Goal: Task Accomplishment & Management: Use online tool/utility

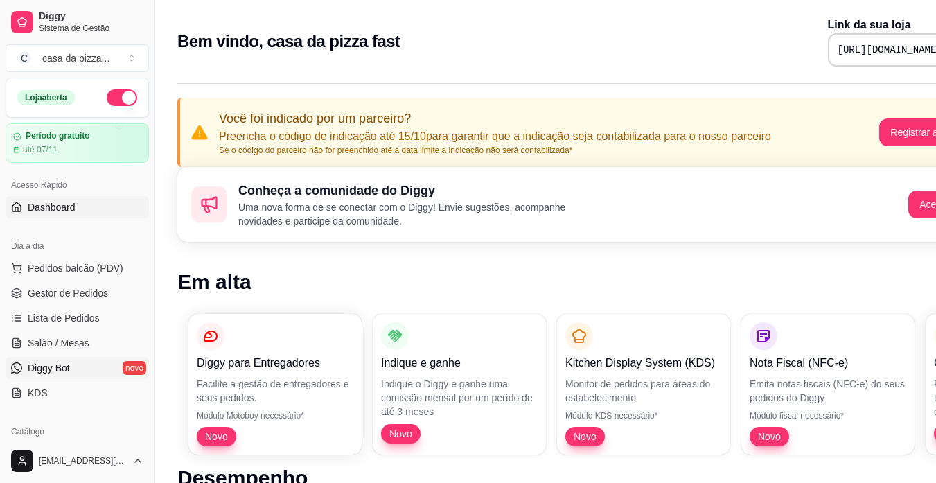
click at [71, 361] on link "Diggy Bot novo" at bounding box center [77, 368] width 143 height 22
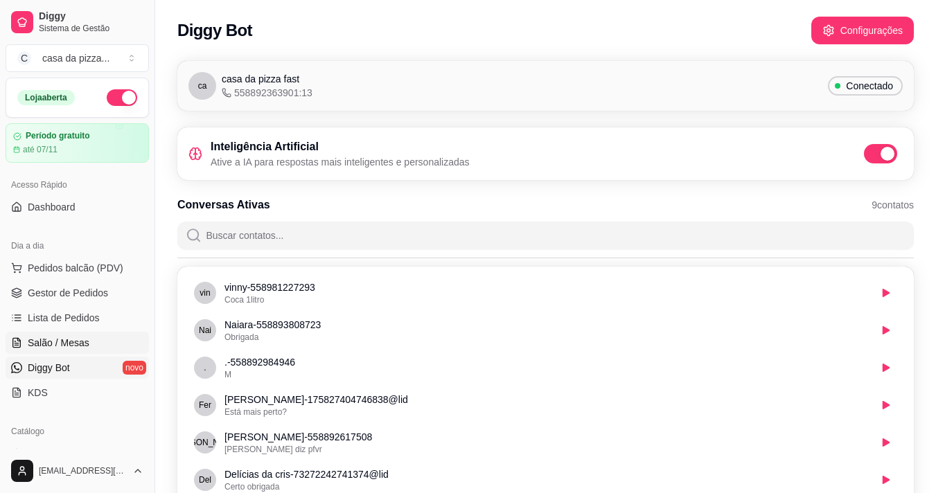
click at [71, 350] on link "Salão / Mesas" at bounding box center [77, 343] width 143 height 22
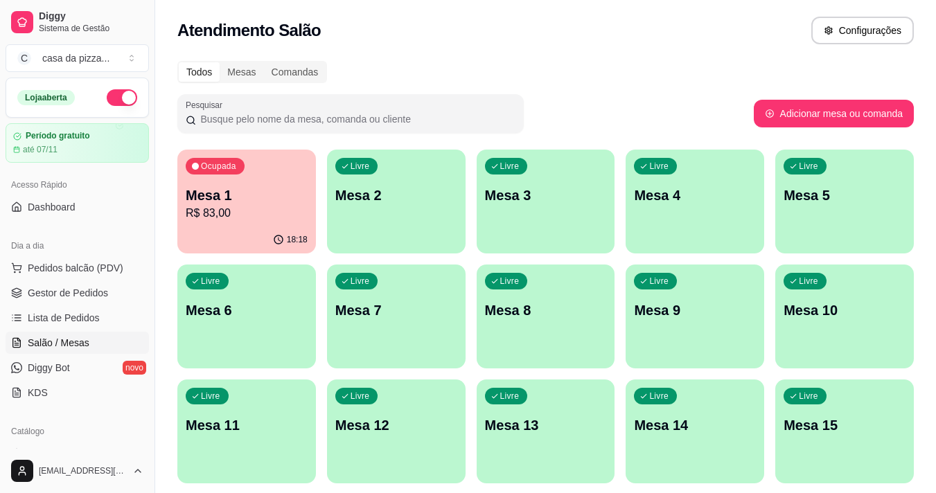
click at [71, 350] on link "Salão / Mesas" at bounding box center [77, 343] width 143 height 22
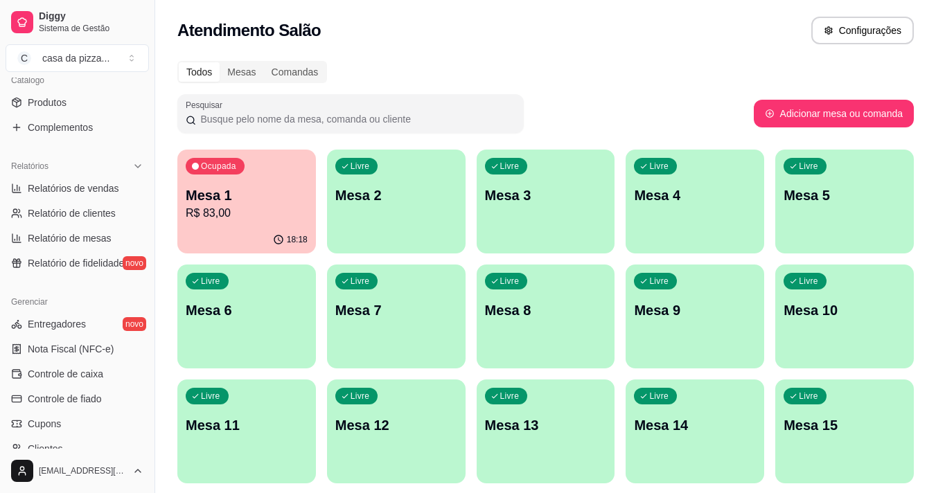
scroll to position [379, 0]
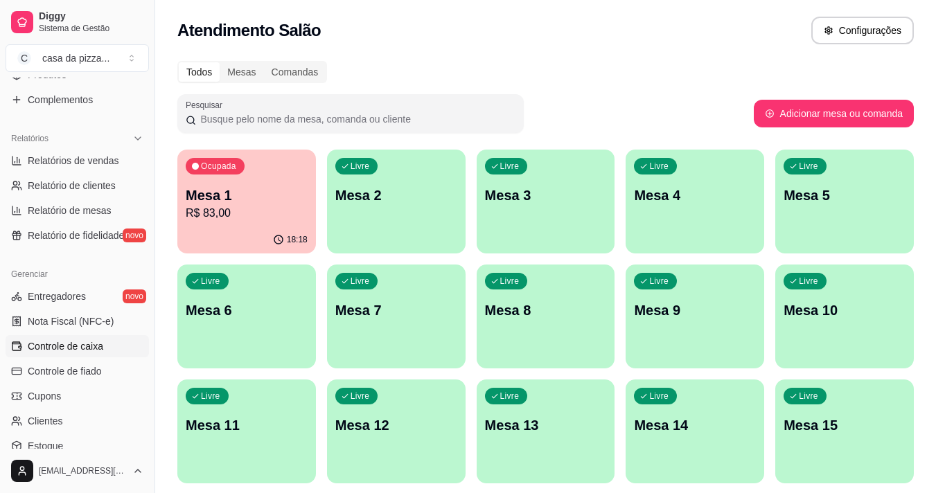
click at [64, 349] on span "Controle de caixa" at bounding box center [66, 347] width 76 height 14
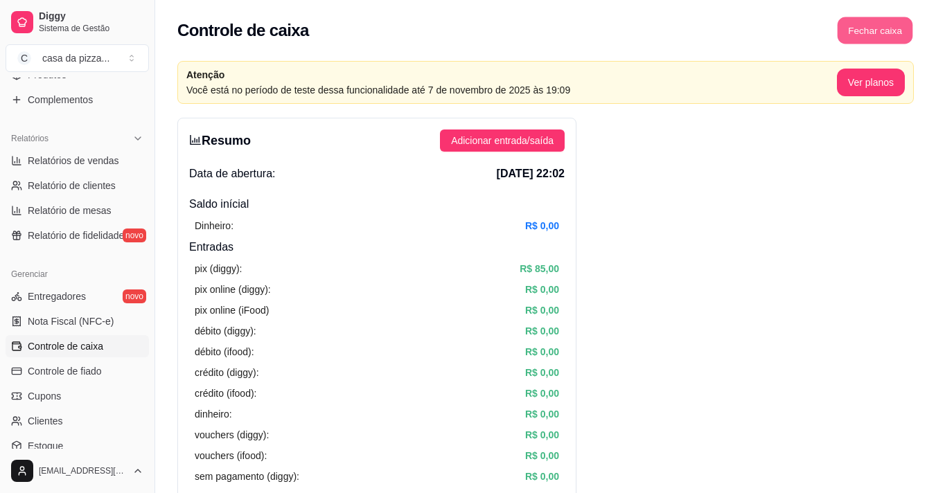
click at [873, 26] on button "Fechar caixa" at bounding box center [876, 30] width 76 height 27
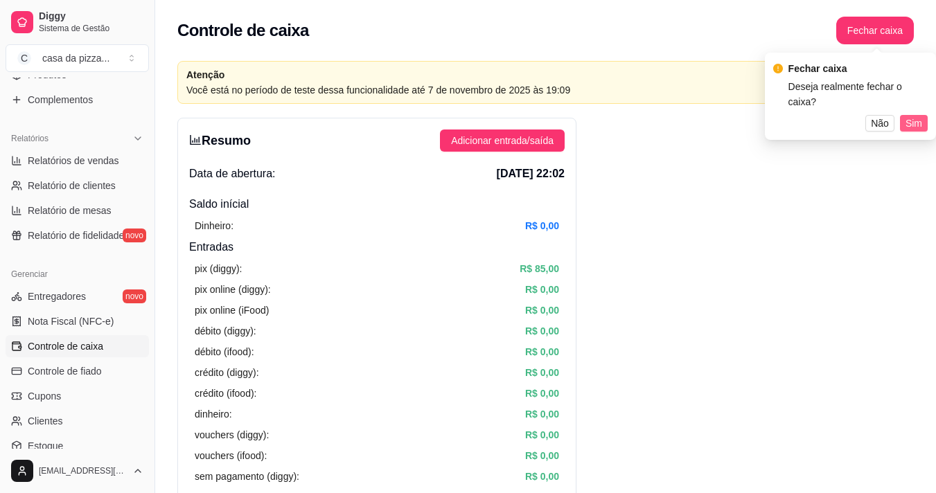
click at [919, 116] on span "Sim" at bounding box center [914, 123] width 17 height 15
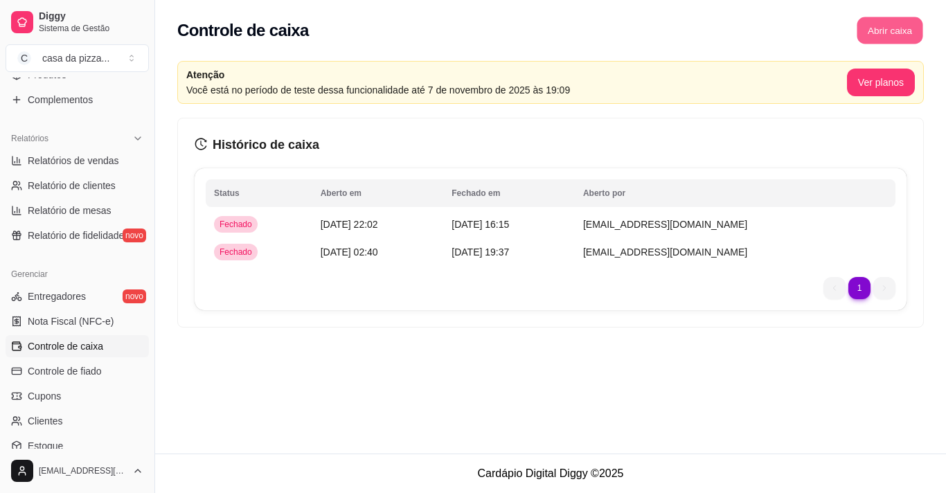
click at [879, 24] on button "Abrir caixa" at bounding box center [890, 30] width 66 height 27
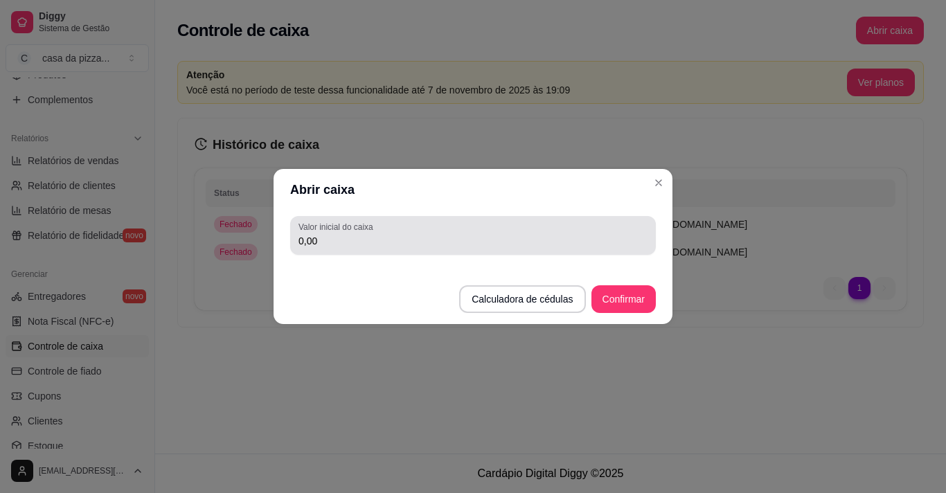
click at [398, 227] on div "0,00" at bounding box center [473, 236] width 349 height 28
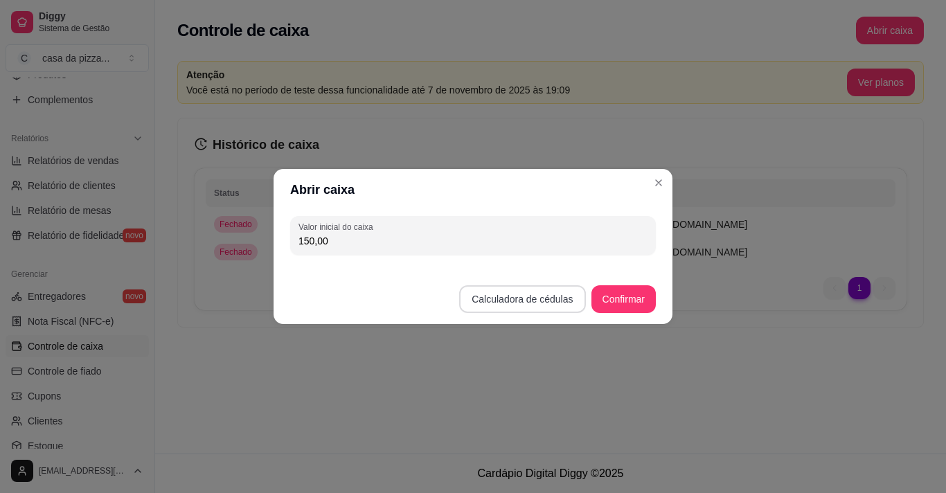
type input "150,00"
click at [558, 290] on button "Calculadora de cédulas" at bounding box center [522, 299] width 123 height 27
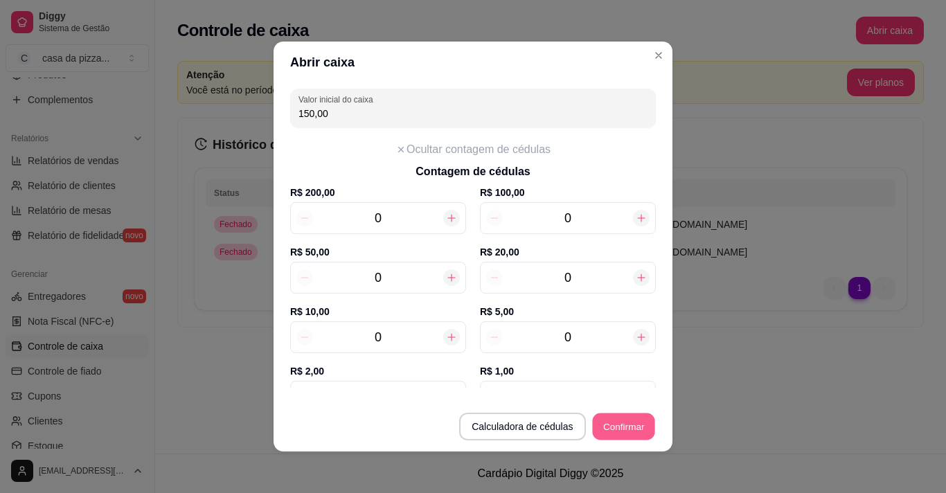
click at [612, 421] on button "Confirmar" at bounding box center [623, 427] width 63 height 27
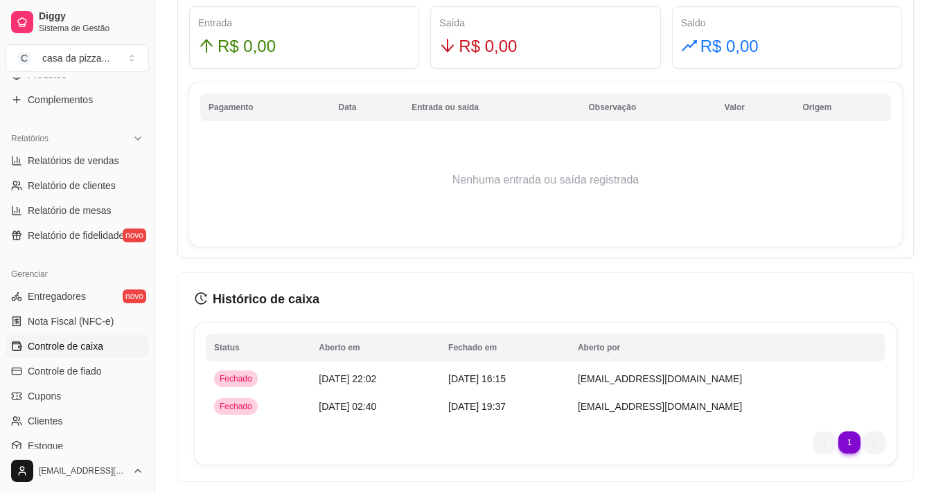
scroll to position [951, 0]
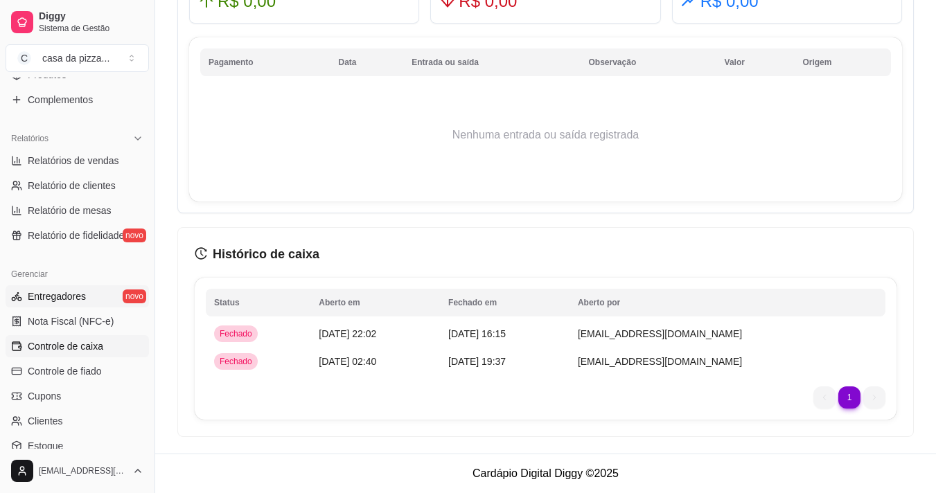
click at [113, 297] on link "Entregadores novo" at bounding box center [77, 296] width 143 height 22
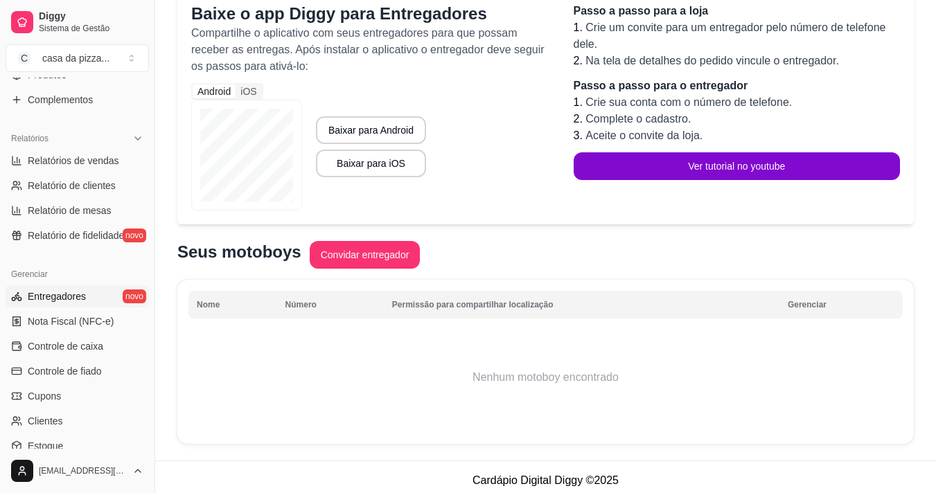
scroll to position [146, 0]
